Goal: Task Accomplishment & Management: Use online tool/utility

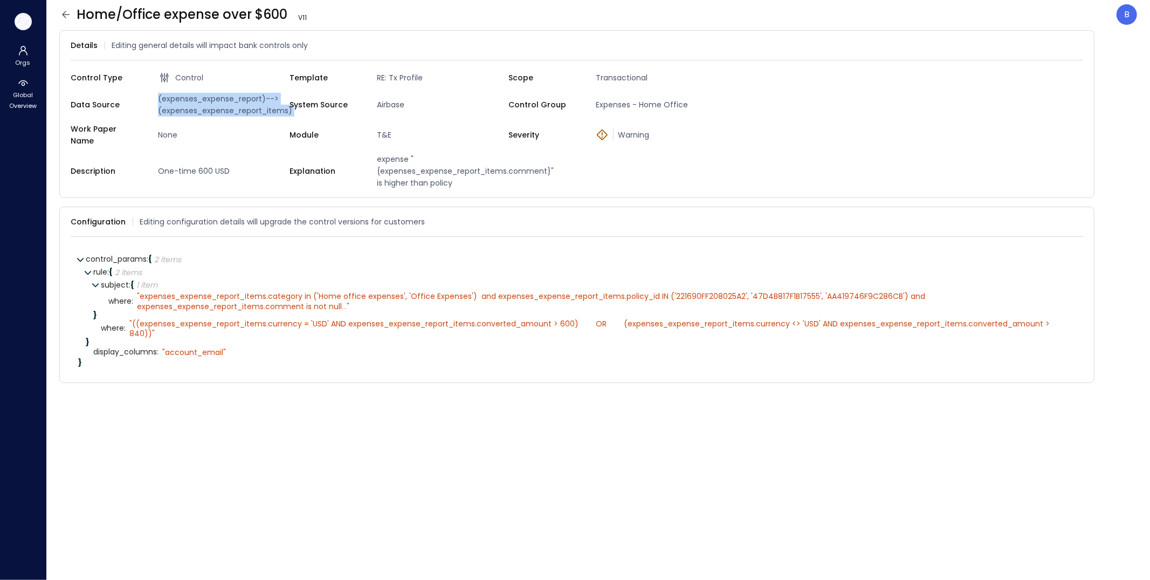
click at [27, 22] on icon "button" at bounding box center [23, 22] width 16 height 12
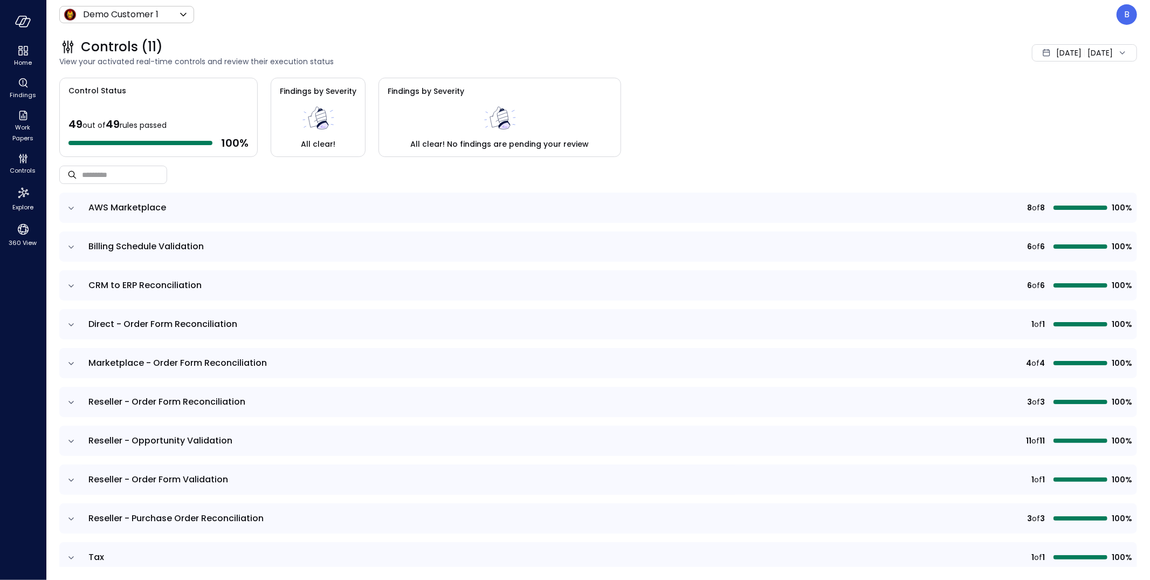
click at [1092, 54] on div "[DATE] [DATE]" at bounding box center [1084, 52] width 105 height 17
click at [982, 73] on div "Controls (11) View your activated real-time controls and review their execution…" at bounding box center [591, 52] width 1091 height 47
click at [1128, 16] on p "B" at bounding box center [1126, 14] width 5 height 13
click at [1071, 109] on li "Builder" at bounding box center [1082, 109] width 106 height 22
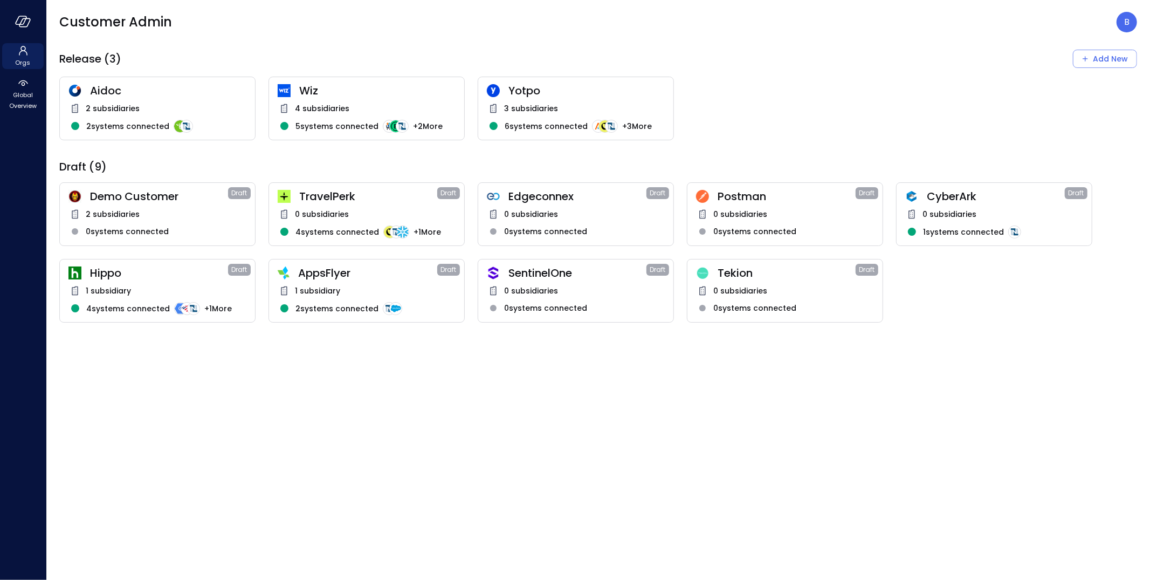
click at [769, 194] on span "Postman" at bounding box center [787, 196] width 138 height 14
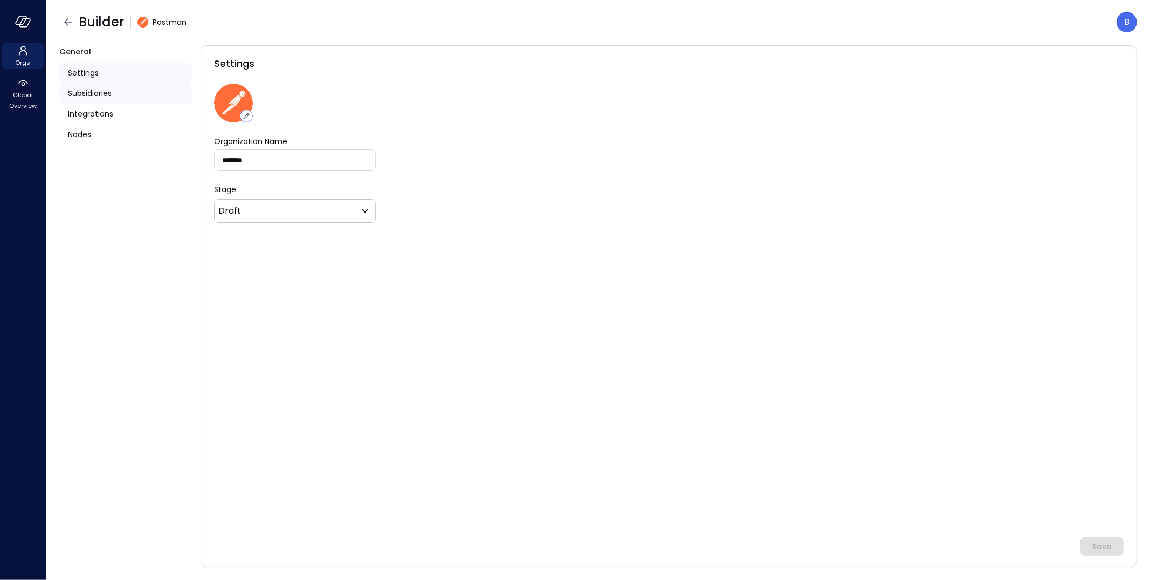
click at [96, 94] on span "Subsidiaries" at bounding box center [90, 93] width 44 height 12
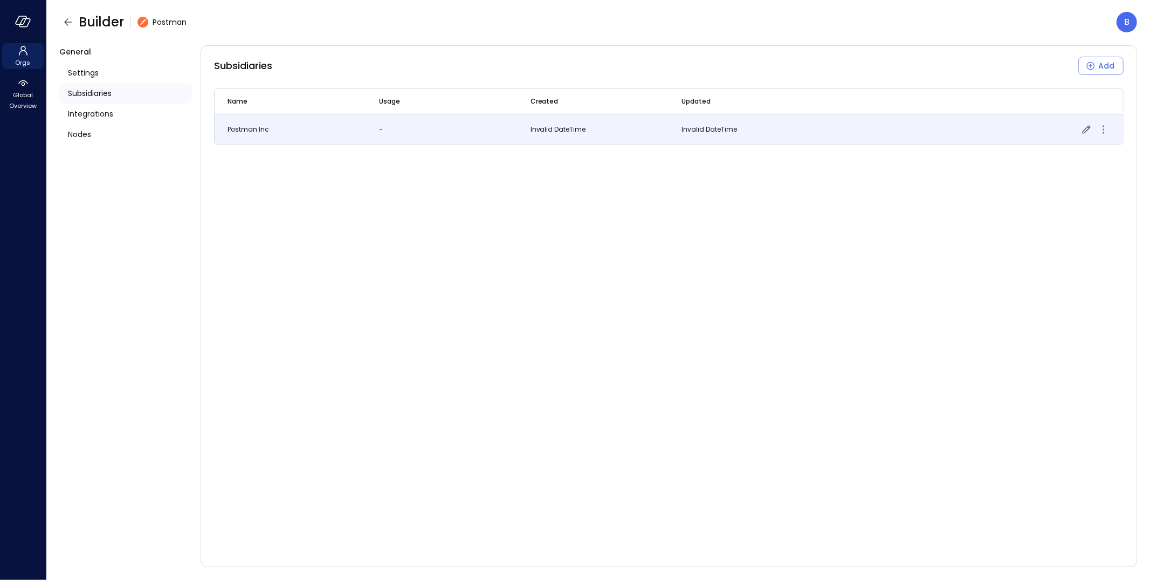
click at [1103, 128] on icon "more" at bounding box center [1103, 129] width 13 height 13
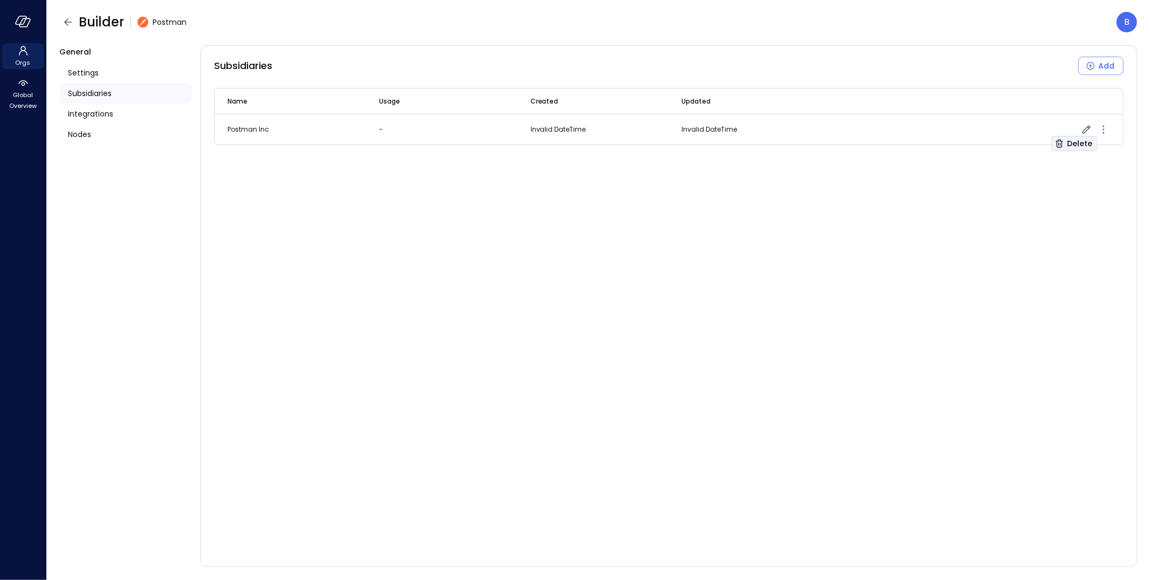
click at [1081, 144] on div "Delete" at bounding box center [1079, 143] width 25 height 13
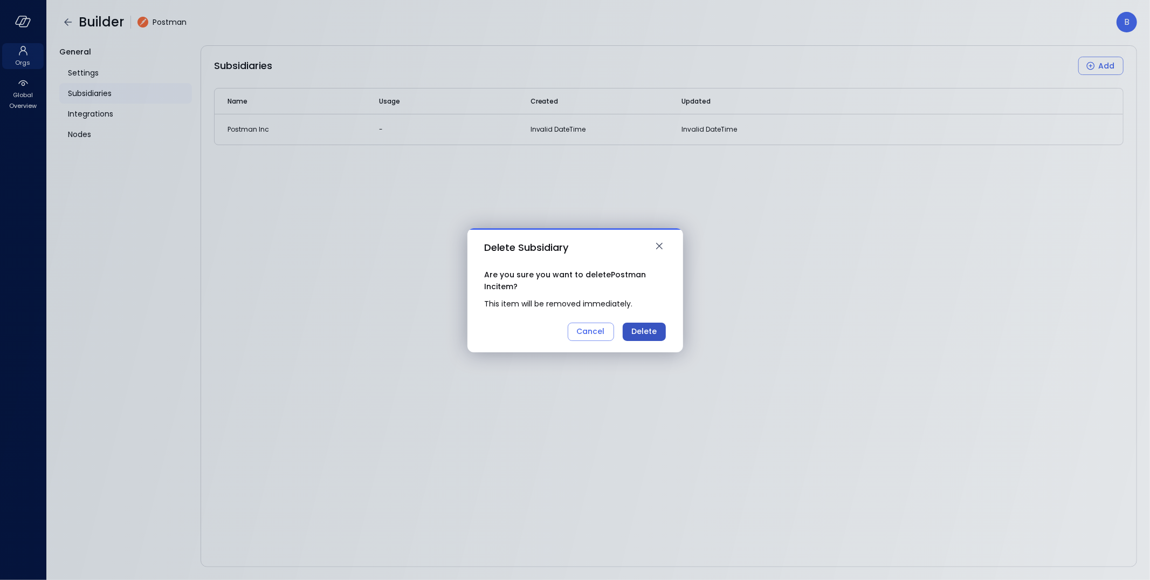
click at [645, 335] on div "Delete" at bounding box center [643, 331] width 25 height 13
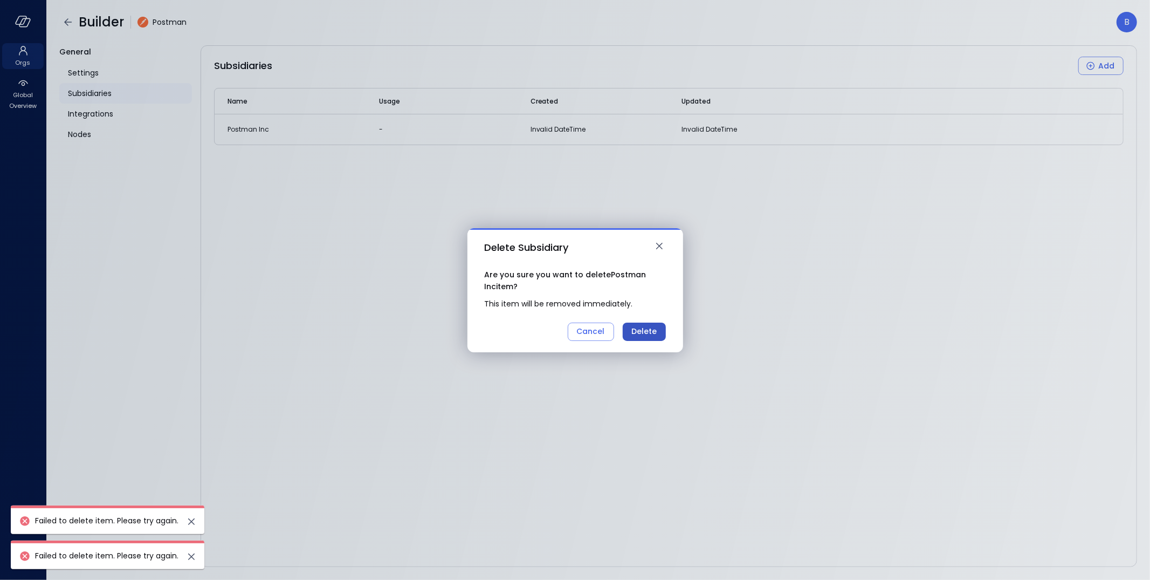
click at [646, 334] on div "Delete" at bounding box center [643, 331] width 25 height 13
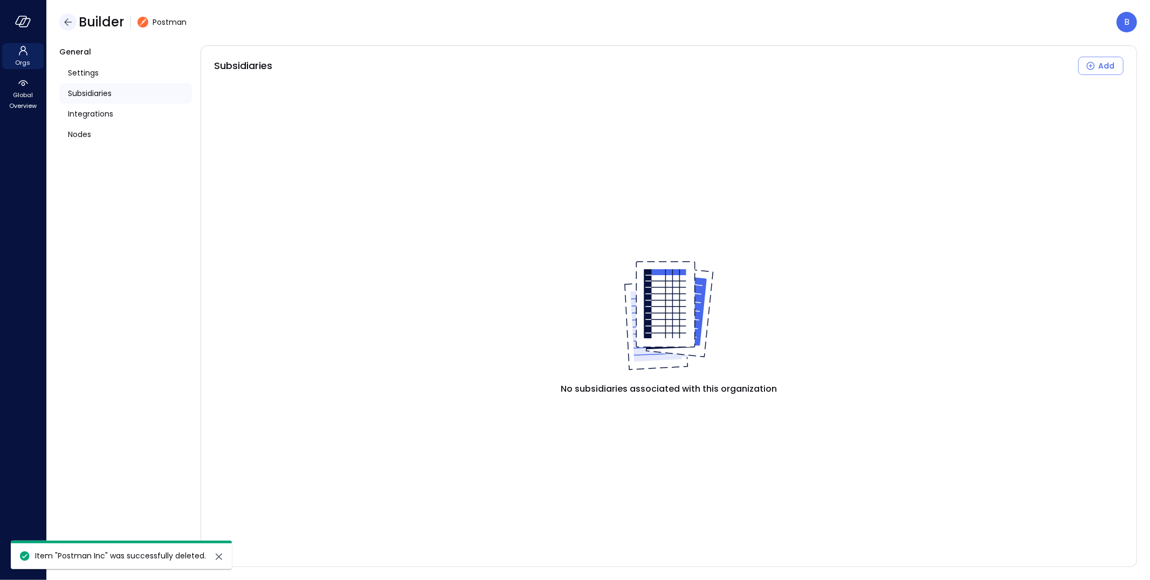
click at [69, 22] on icon "button" at bounding box center [68, 21] width 8 height 7
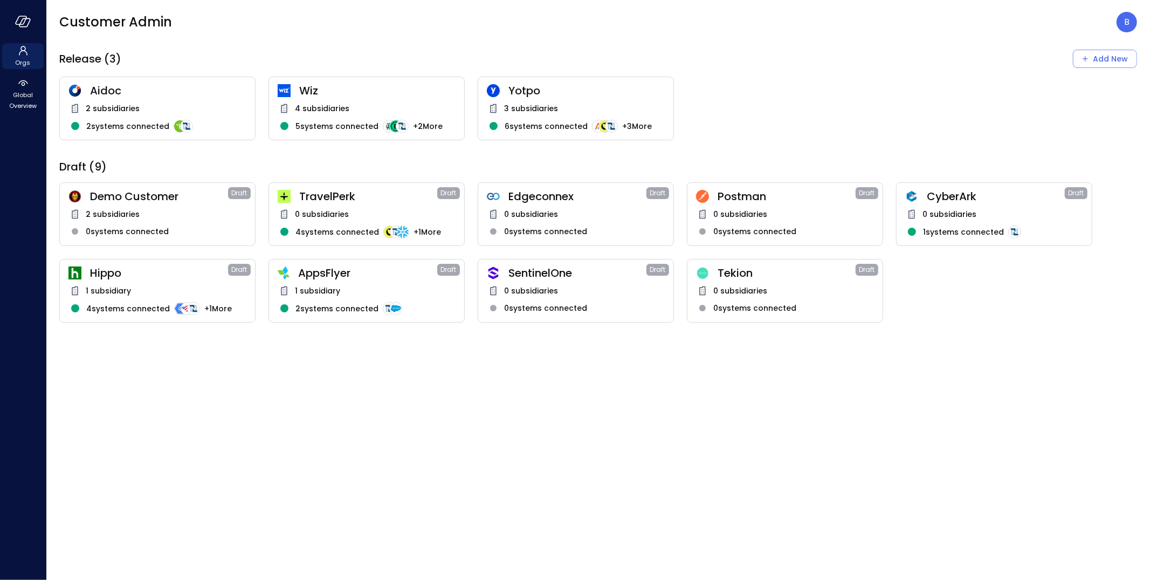
click at [823, 229] on div "0 systems connected" at bounding box center [785, 231] width 178 height 13
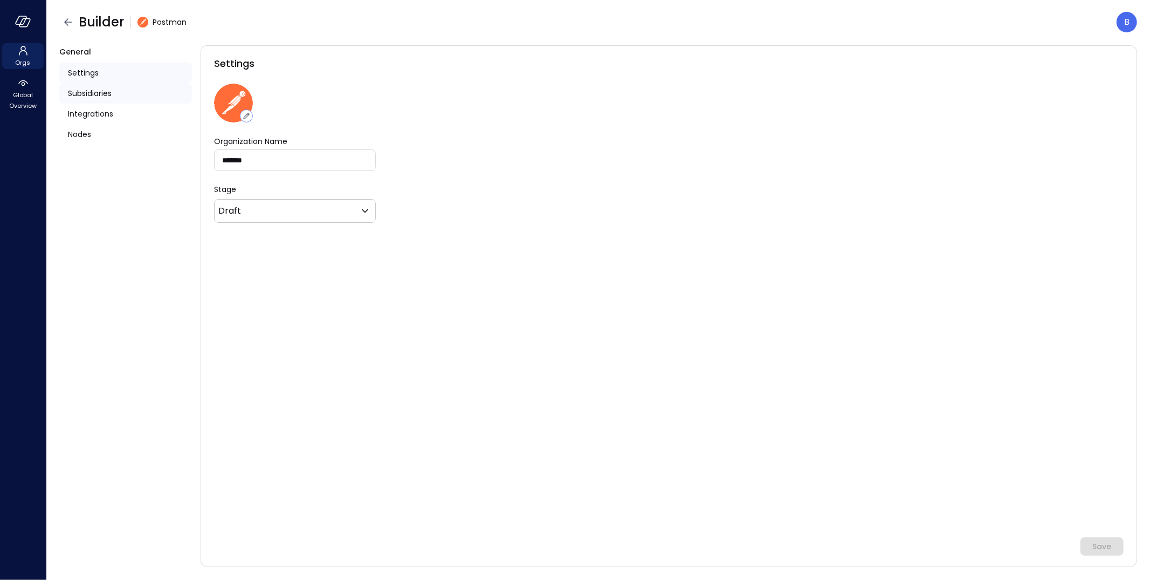
click at [100, 91] on span "Subsidiaries" at bounding box center [90, 93] width 44 height 12
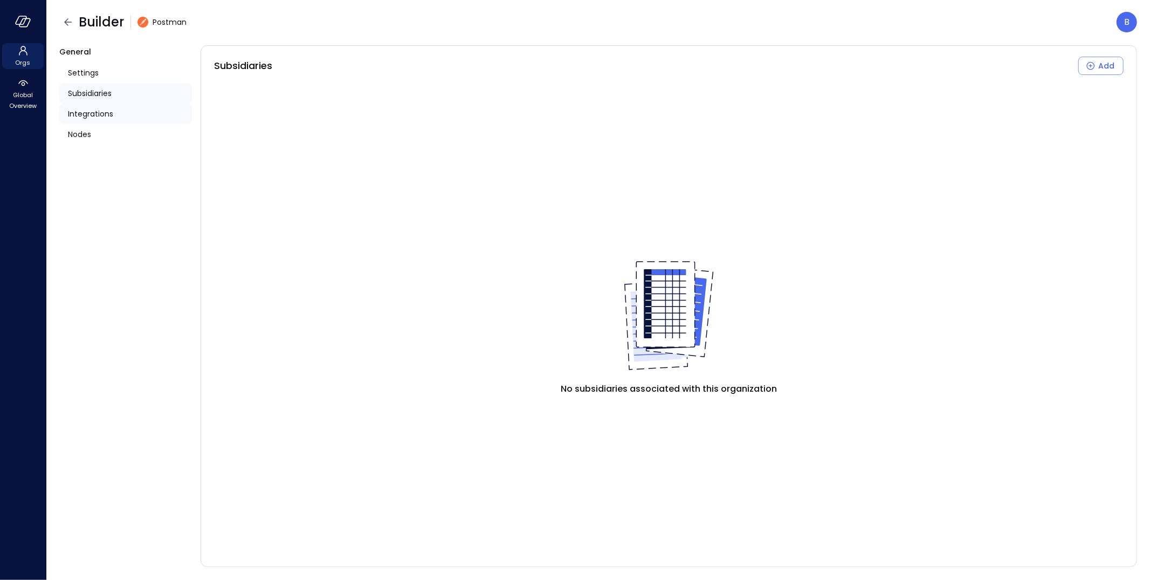
click at [105, 110] on span "Integrations" at bounding box center [90, 114] width 45 height 12
click at [103, 133] on div "Nodes" at bounding box center [125, 134] width 133 height 20
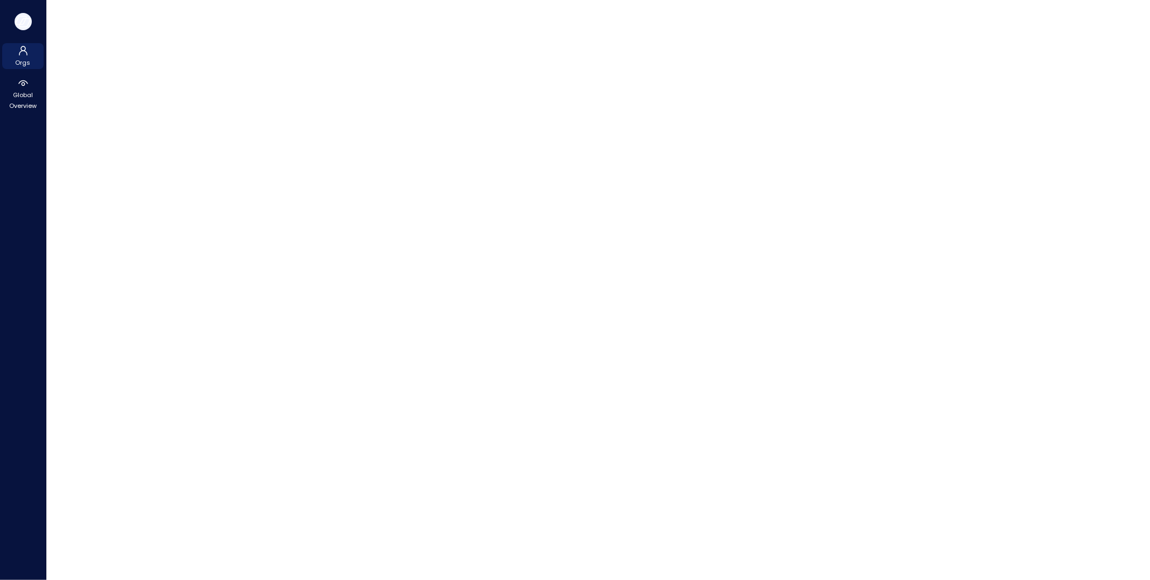
click at [27, 20] on icon "button" at bounding box center [23, 22] width 16 height 12
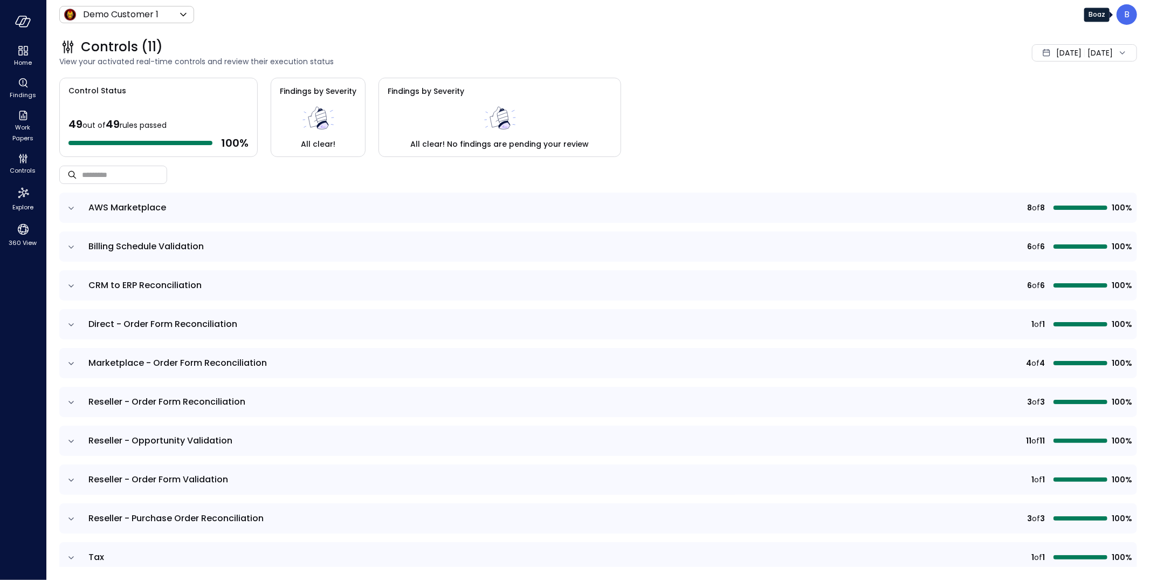
click at [1122, 22] on div "B" at bounding box center [1127, 14] width 20 height 20
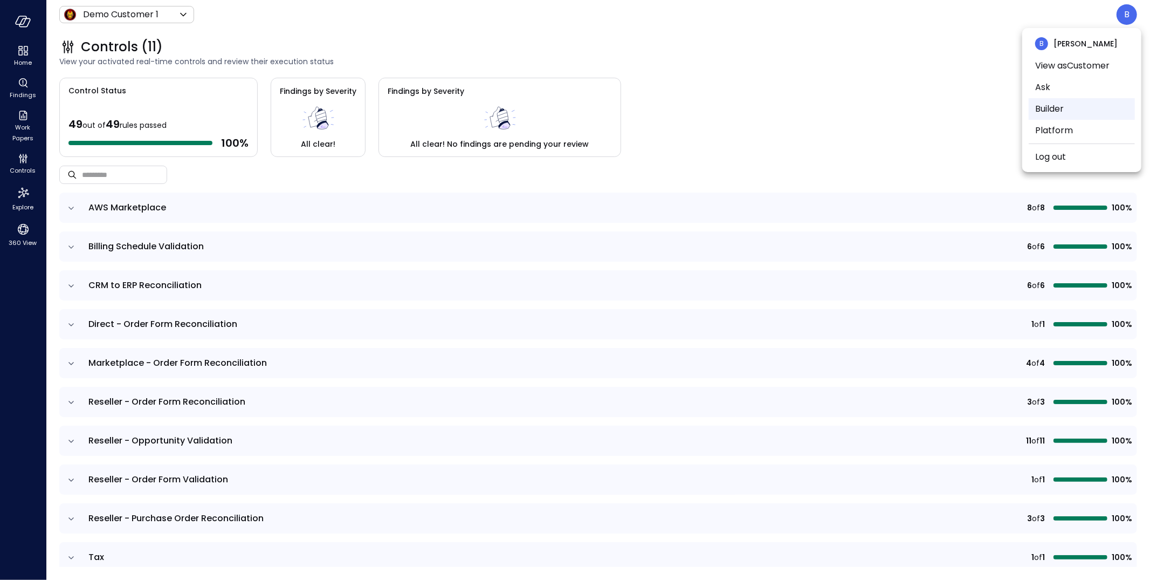
click at [1063, 111] on li "Builder" at bounding box center [1082, 109] width 106 height 22
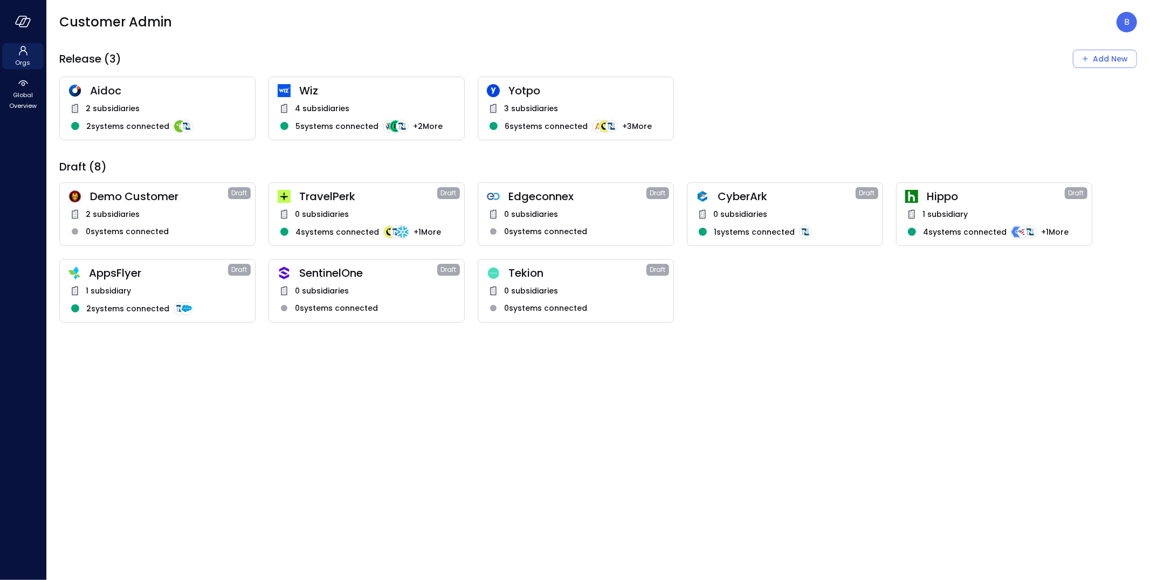
click at [991, 207] on div "Hippo Draft 1 subsidiary 4 systems connected + 1 More" at bounding box center [994, 214] width 196 height 64
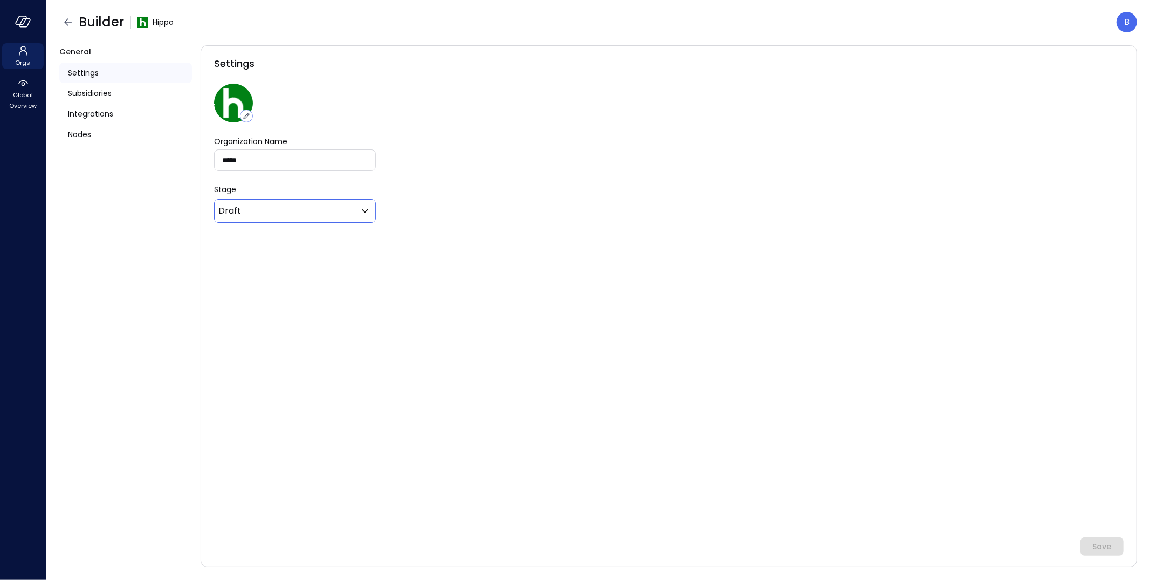
click at [306, 219] on div "Draft ***** ​" at bounding box center [295, 211] width 162 height 24
click at [342, 212] on body "Orgs Global Overview Builder Hippo B General Settings Subsidiaries Integrations…" at bounding box center [575, 290] width 1150 height 580
click at [314, 242] on span "Release" at bounding box center [294, 241] width 134 height 13
type input "*"
click at [1099, 540] on div "Save" at bounding box center [1102, 546] width 19 height 13
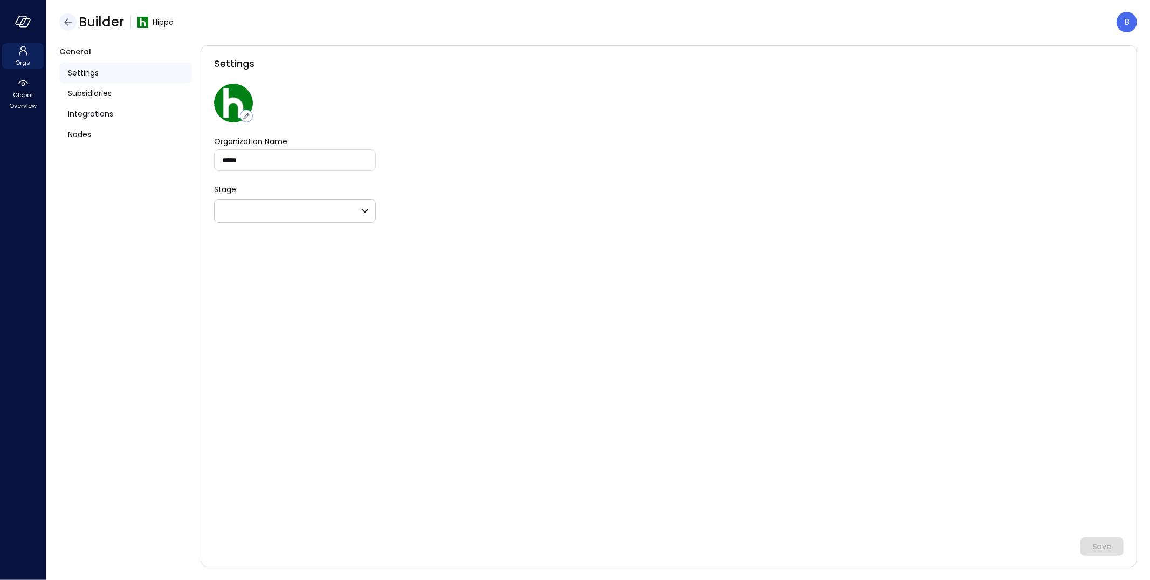
click at [63, 22] on icon "button" at bounding box center [67, 22] width 13 height 13
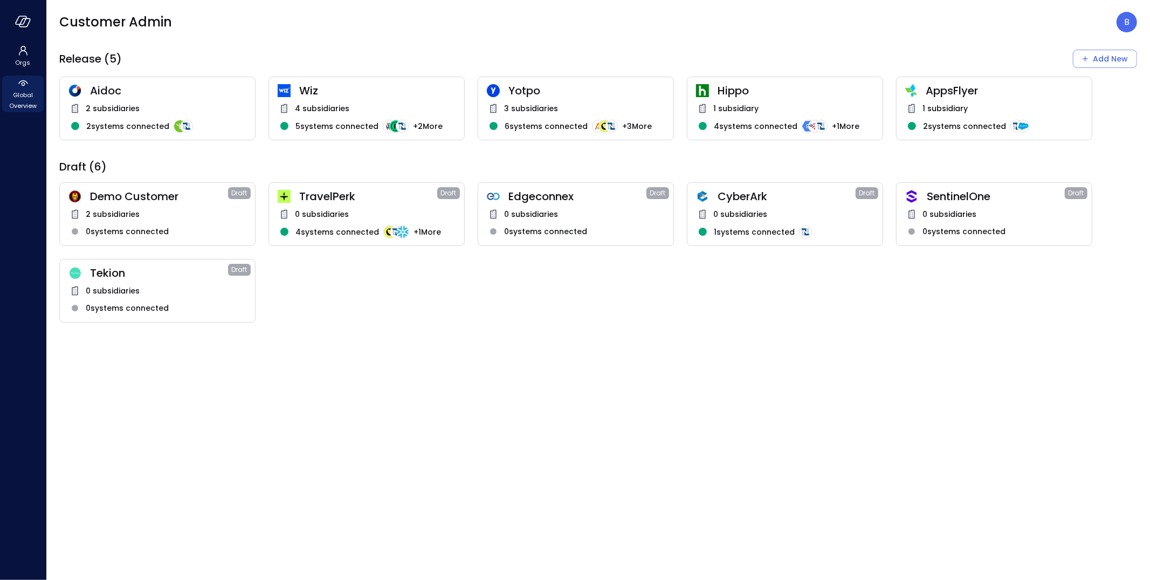
click at [24, 86] on icon at bounding box center [23, 83] width 13 height 13
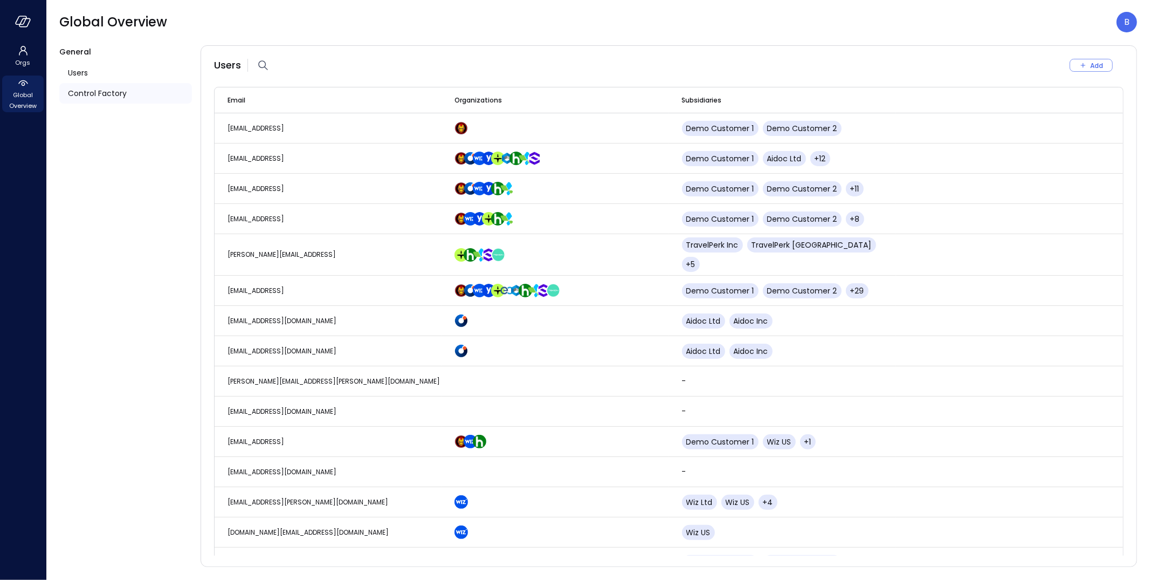
click at [105, 90] on span "Control Factory" at bounding box center [97, 93] width 59 height 12
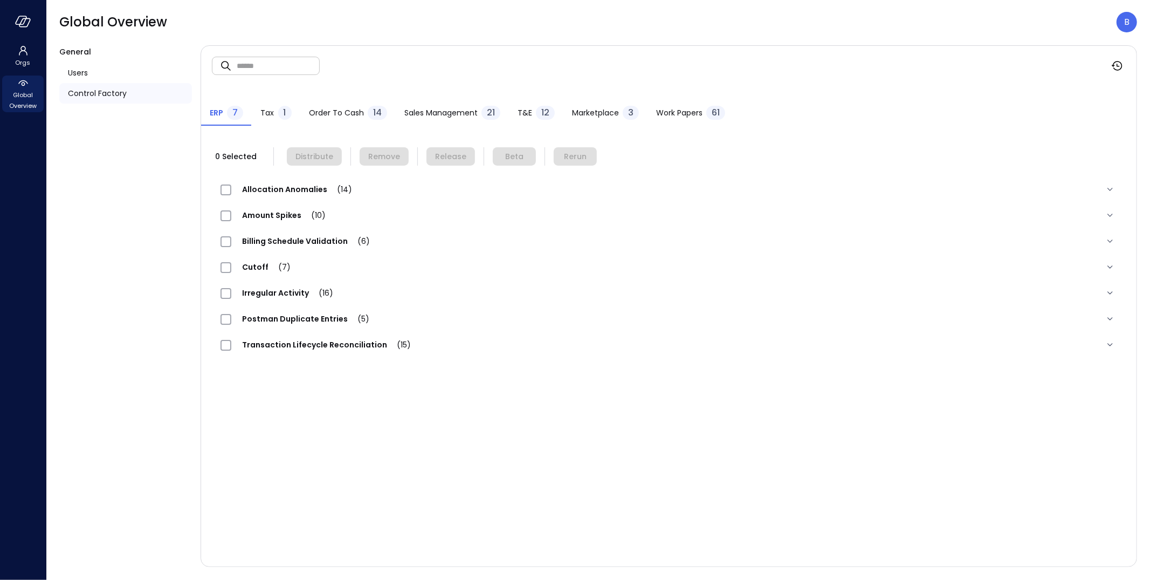
click at [526, 109] on span "T&E" at bounding box center [525, 113] width 15 height 12
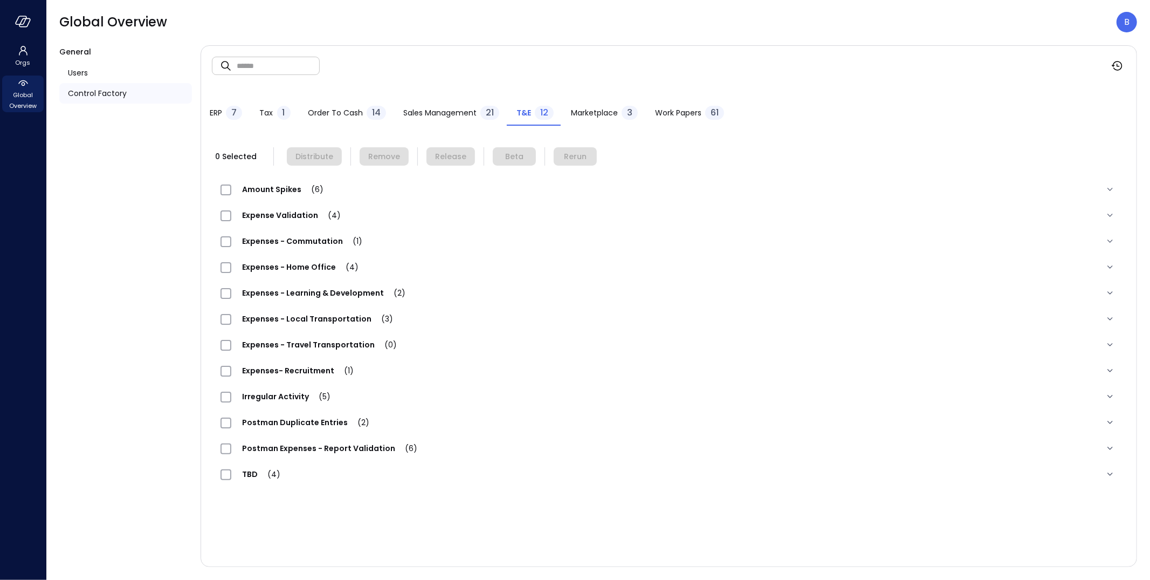
click at [284, 264] on span "Expenses - Home Office (4)" at bounding box center [300, 267] width 138 height 11
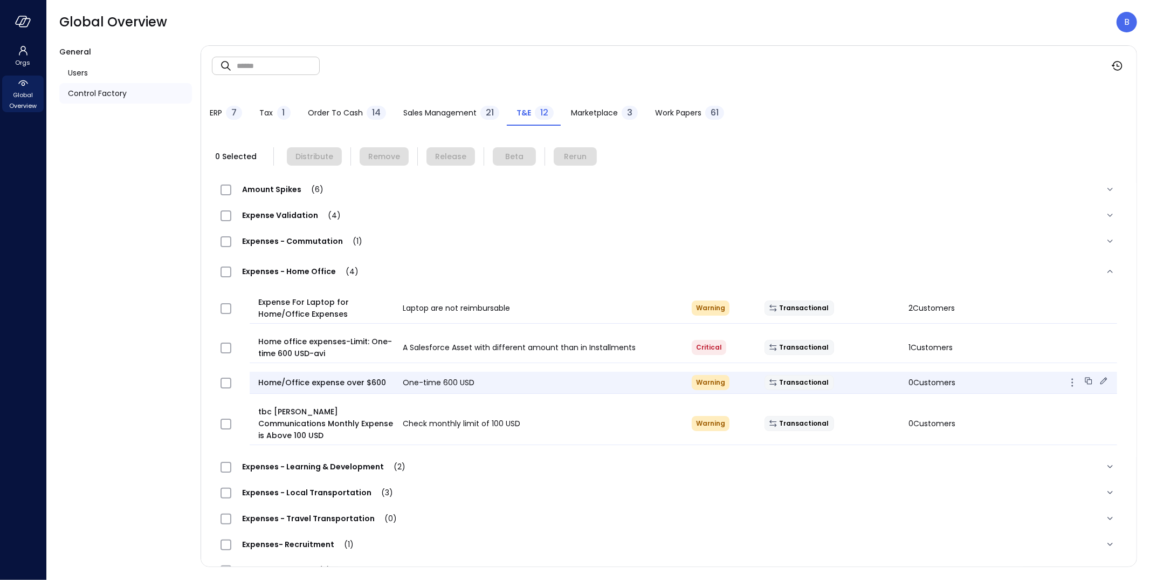
click at [298, 381] on span "Home/Office expense over $600" at bounding box center [326, 382] width 136 height 12
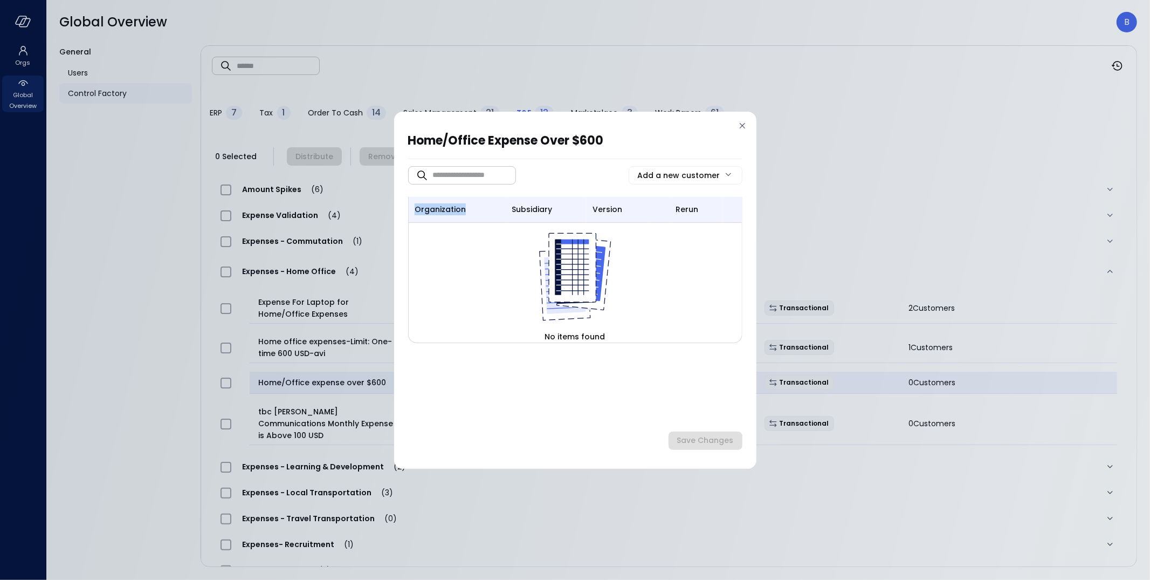
click at [298, 381] on div "Home/Office expense over $600 ​ ​ Add a new customer organization subsidiary ve…" at bounding box center [575, 290] width 1150 height 580
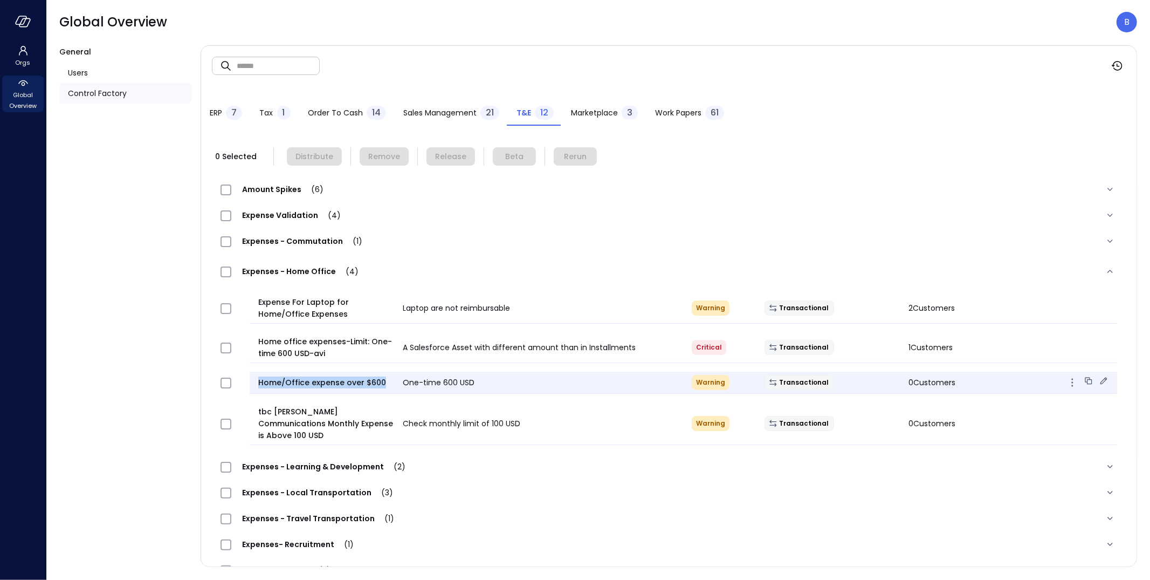
drag, startPoint x: 380, startPoint y: 380, endPoint x: 260, endPoint y: 376, distance: 119.2
click at [260, 376] on span "Home/Office expense over $600" at bounding box center [326, 382] width 136 height 12
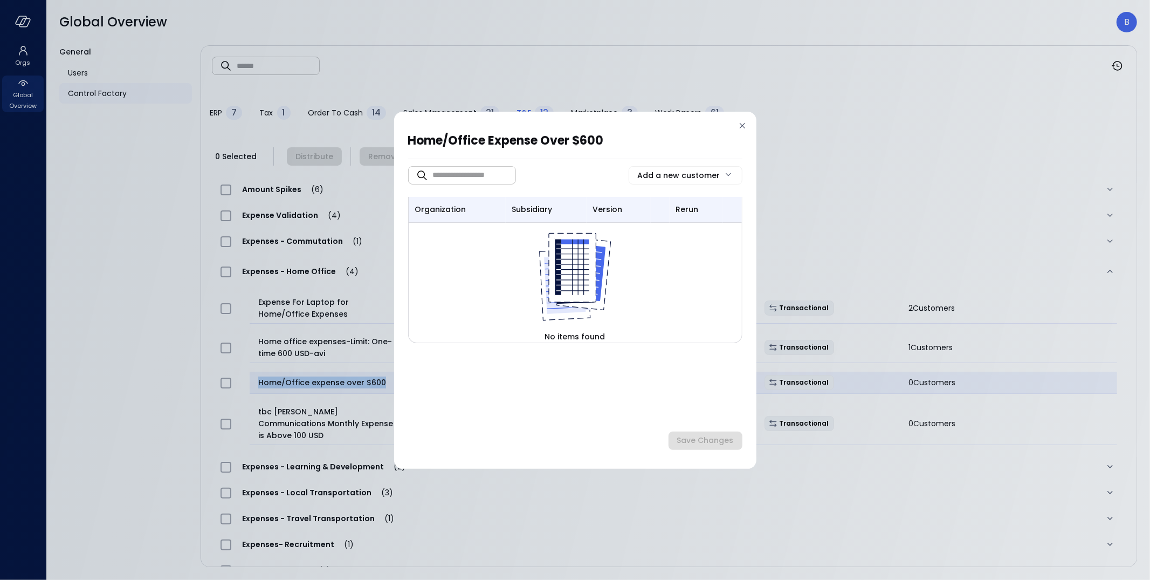
copy span "Home/Office expense over $600"
click at [577, 139] on h2 "Home/Office expense over $600" at bounding box center [570, 144] width 324 height 27
copy h2 "600"
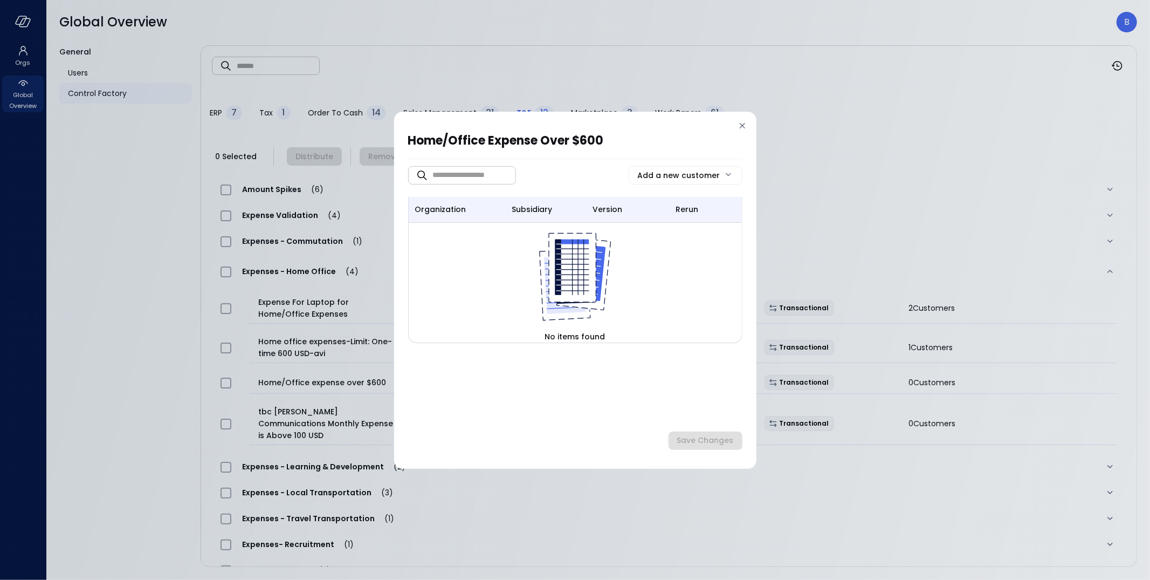
click at [741, 123] on icon at bounding box center [742, 125] width 11 height 11
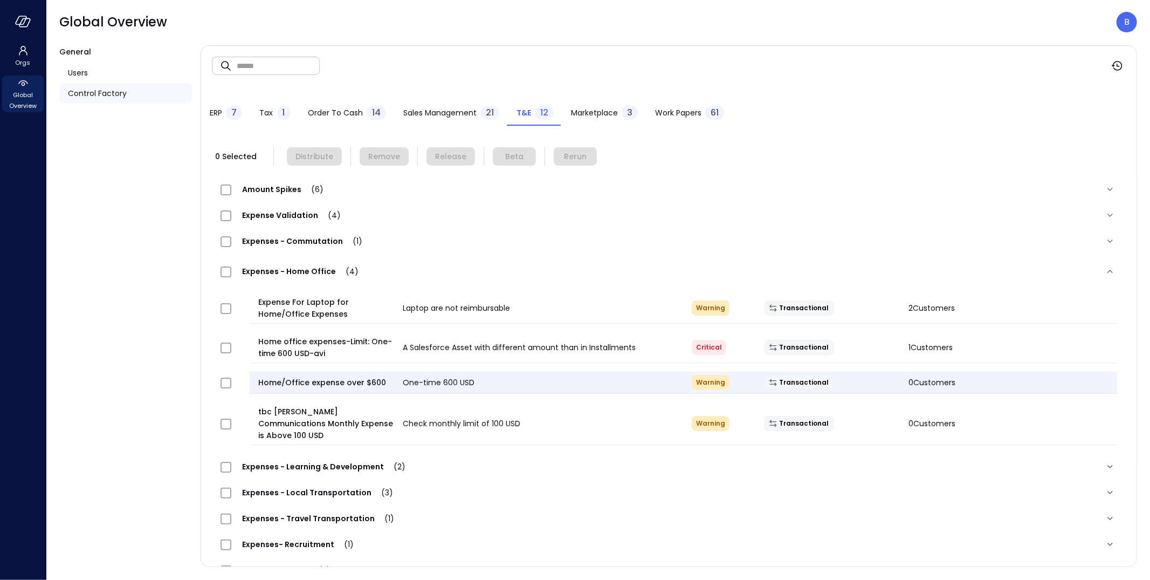
click at [416, 379] on span "One-time 600 USD" at bounding box center [439, 382] width 72 height 11
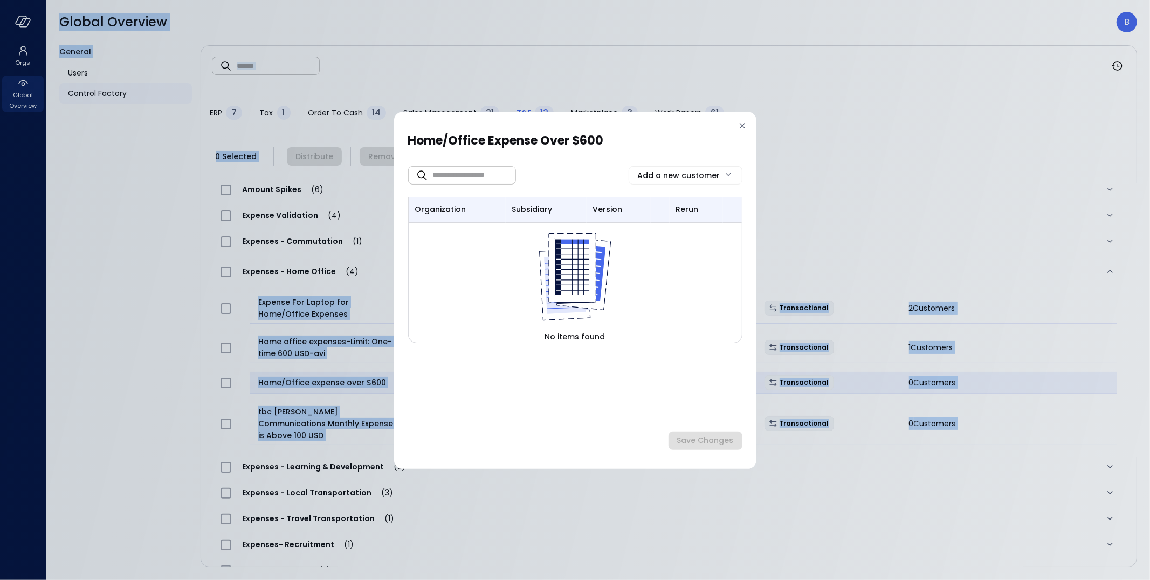
click at [416, 379] on div "​ ​ Add a new customer organization subsidiary version rerun No items found" at bounding box center [575, 294] width 334 height 248
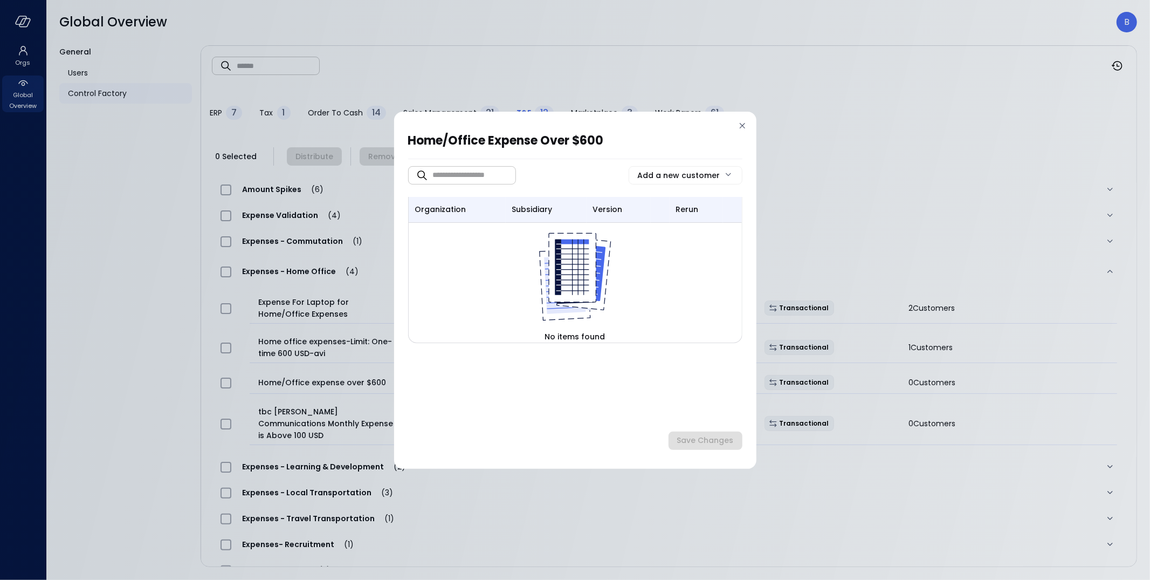
click at [744, 120] on icon at bounding box center [742, 125] width 11 height 11
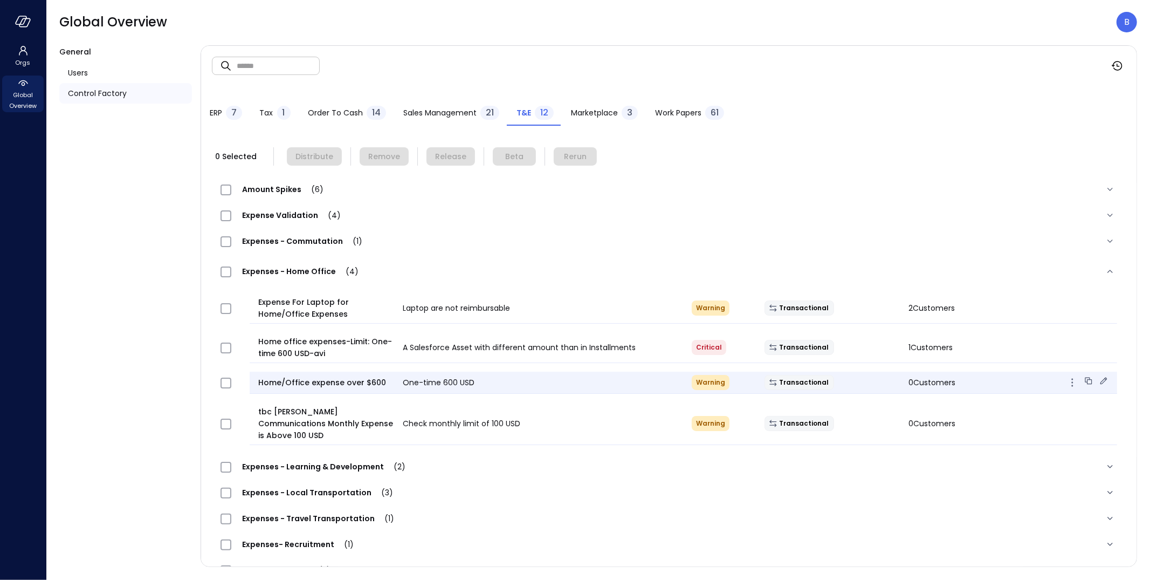
click at [1102, 377] on icon at bounding box center [1103, 380] width 11 height 11
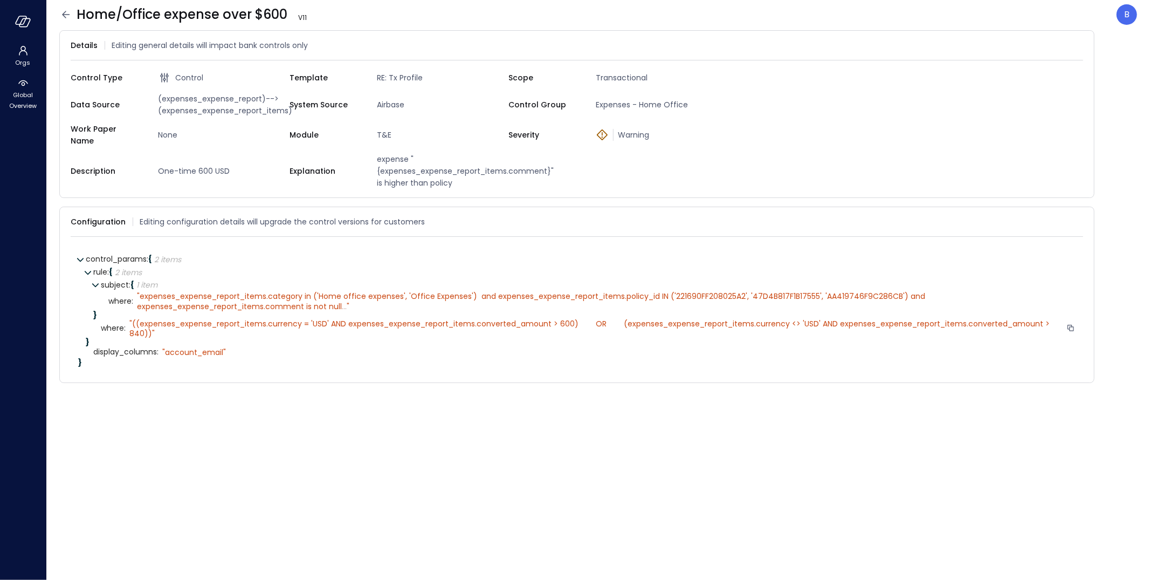
click at [992, 323] on div "" ((expenses_expense_report_items.currency = 'USD' AND expenses_expense_report_…" at bounding box center [595, 328] width 933 height 19
click at [999, 311] on div "}" at bounding box center [584, 315] width 982 height 8
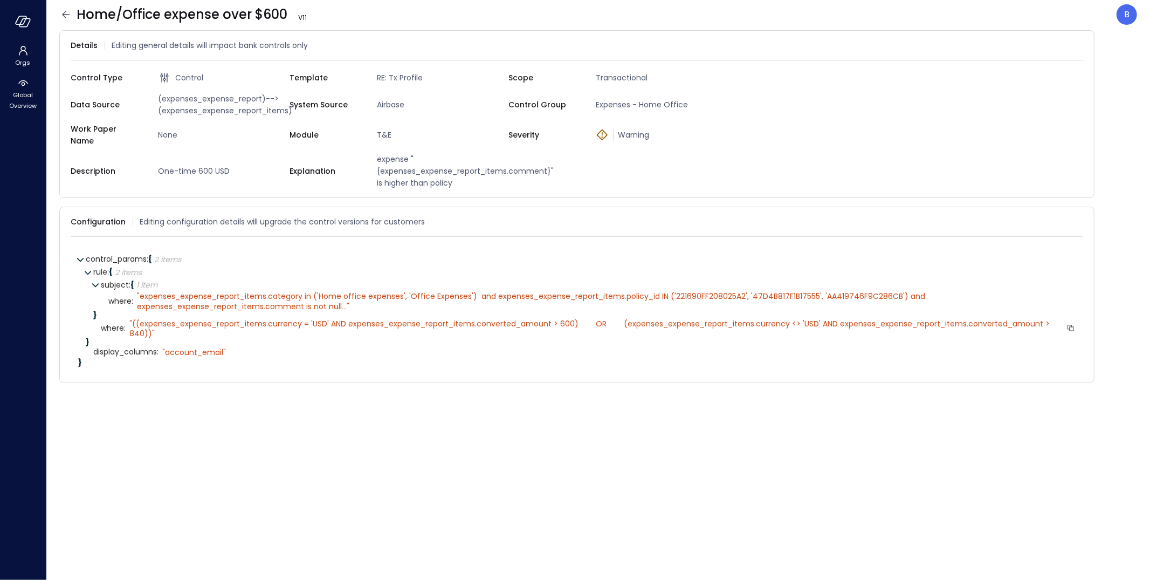
click at [1002, 319] on div "" ((expenses_expense_report_items.currency = 'USD' AND expenses_expense_report_…" at bounding box center [595, 328] width 933 height 19
click at [206, 98] on span "(expenses_expense_report)-->(expenses_expense_report_items)" at bounding box center [222, 105] width 136 height 24
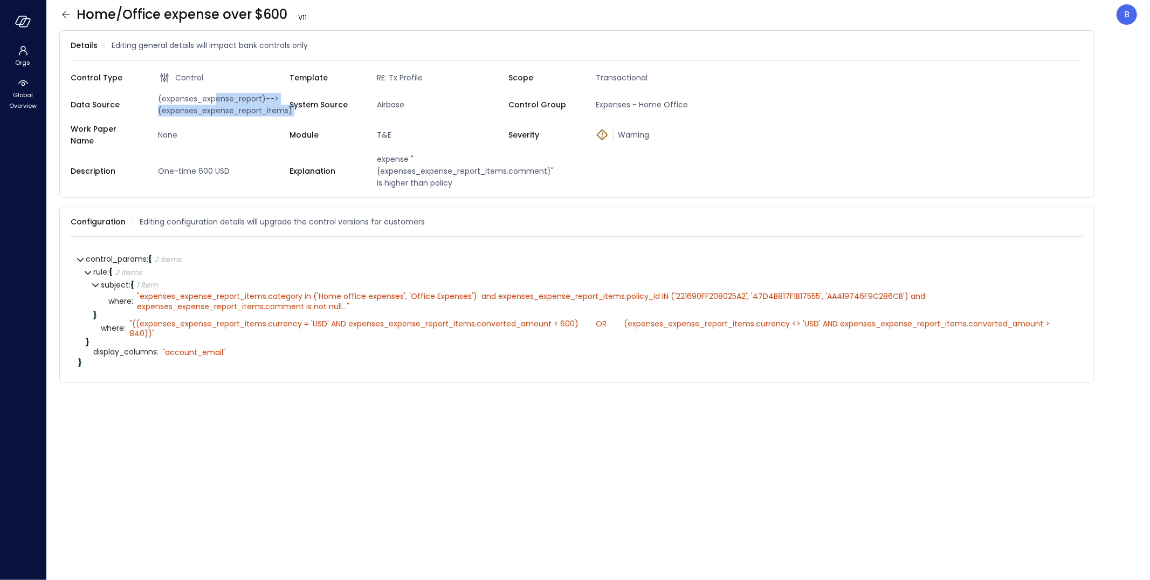
click at [216, 100] on span "(expenses_expense_report)-->(expenses_expense_report_items)" at bounding box center [222, 105] width 136 height 24
click at [204, 101] on span "(expenses_expense_report)-->(expenses_expense_report_items)" at bounding box center [222, 105] width 136 height 24
click at [992, 319] on div "" ((expenses_expense_report_items.currency = 'USD' AND expenses_expense_report_…" at bounding box center [595, 328] width 933 height 19
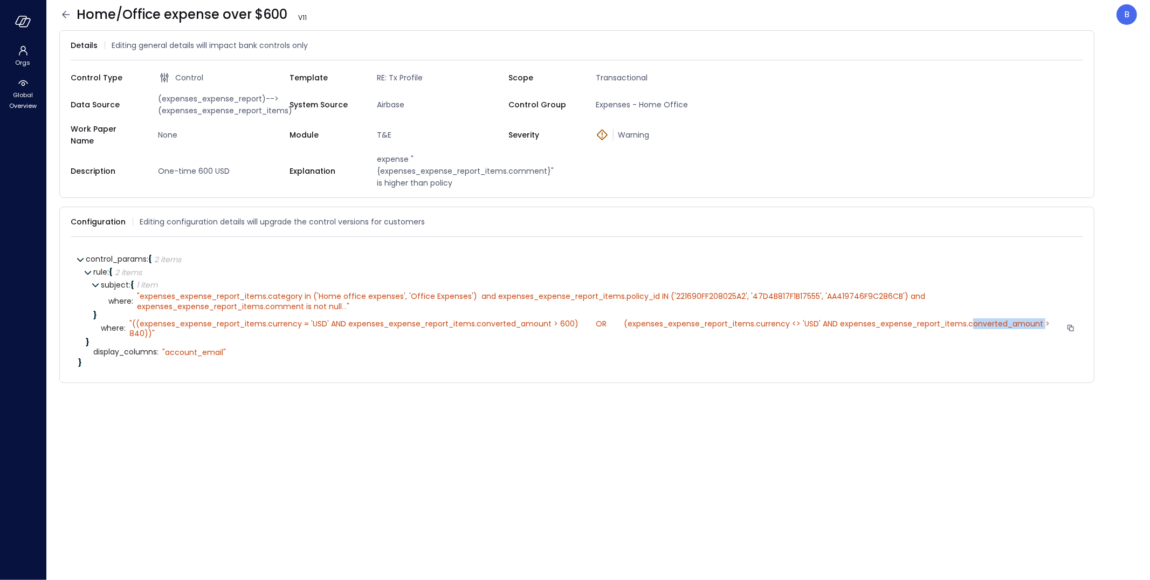
click at [992, 319] on div "" ((expenses_expense_report_items.currency = 'USD' AND expenses_expense_report_…" at bounding box center [595, 328] width 933 height 19
copy div "converted_amount"
